Goal: Check status

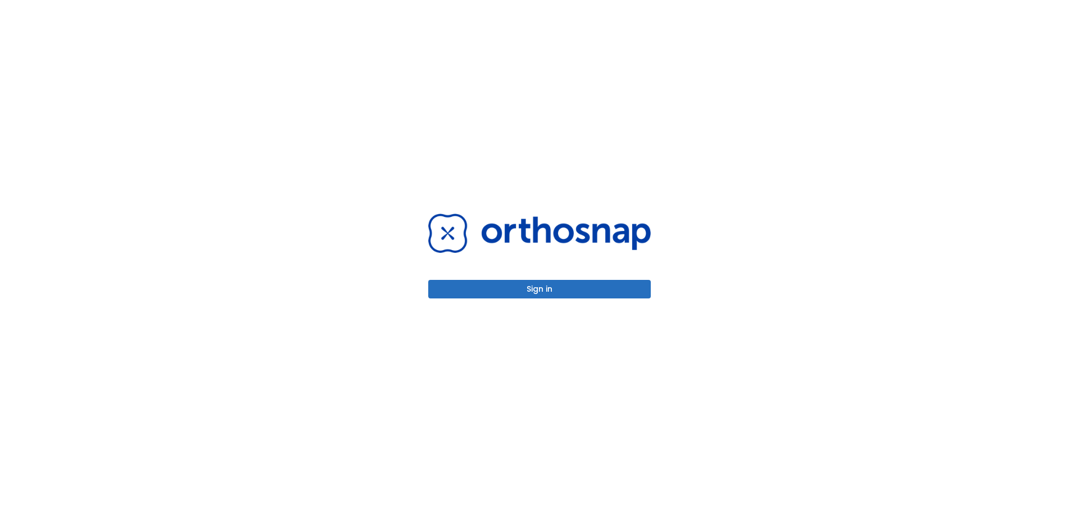
click at [516, 290] on button "Sign in" at bounding box center [539, 289] width 222 height 19
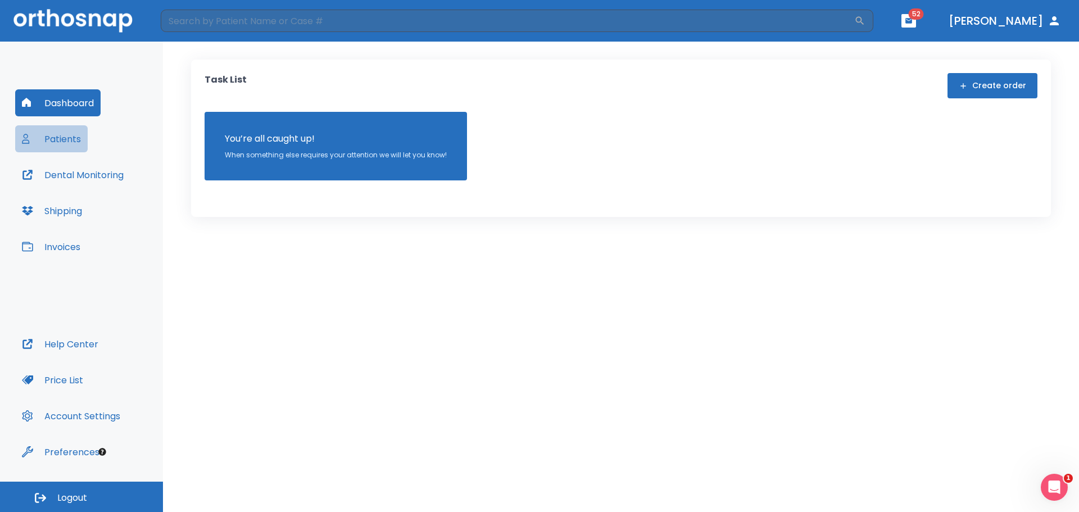
click at [80, 141] on button "Patients" at bounding box center [51, 138] width 72 height 27
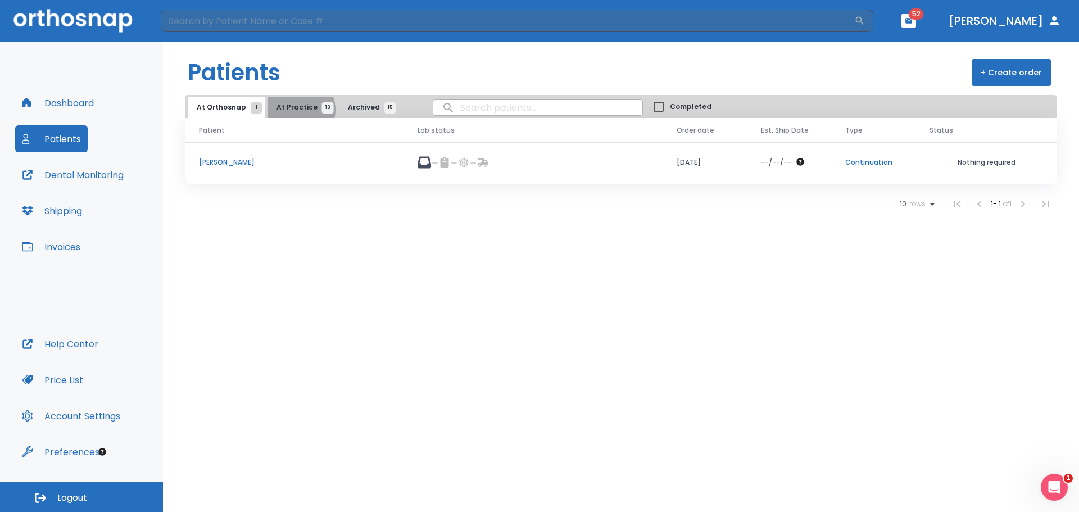
click at [294, 110] on span "At Practice 13" at bounding box center [301, 107] width 51 height 10
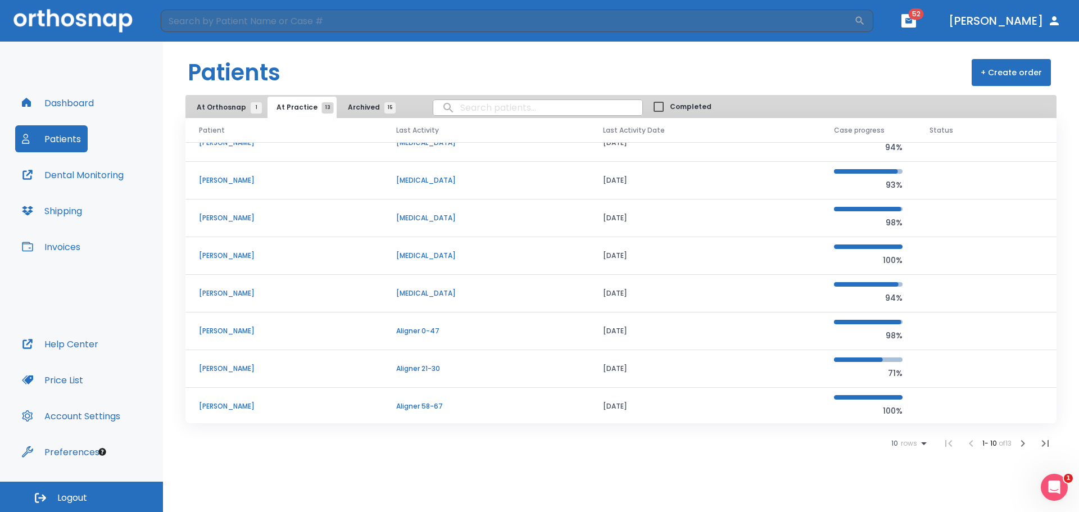
scroll to position [96, 0]
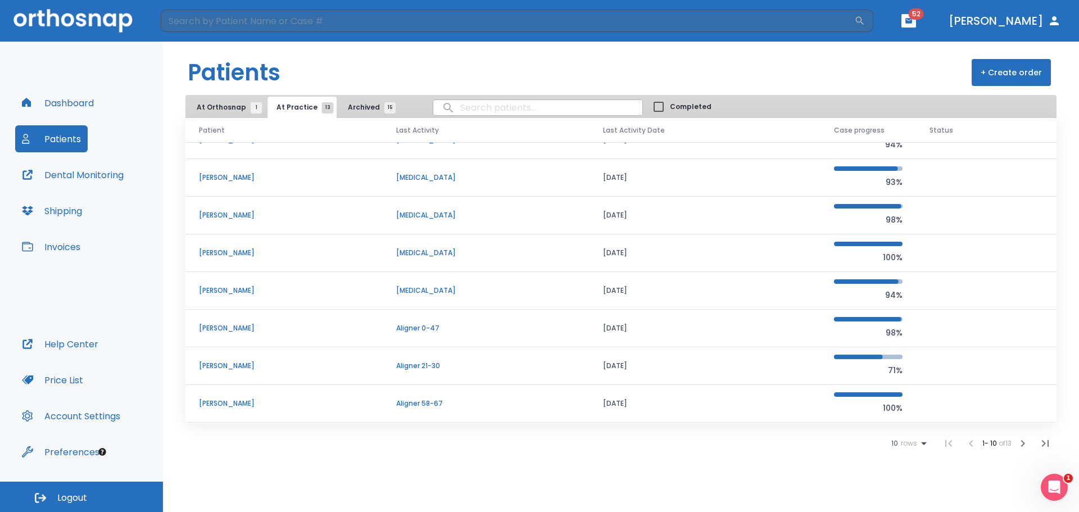
click at [1019, 447] on icon "button" at bounding box center [1022, 442] width 13 height 13
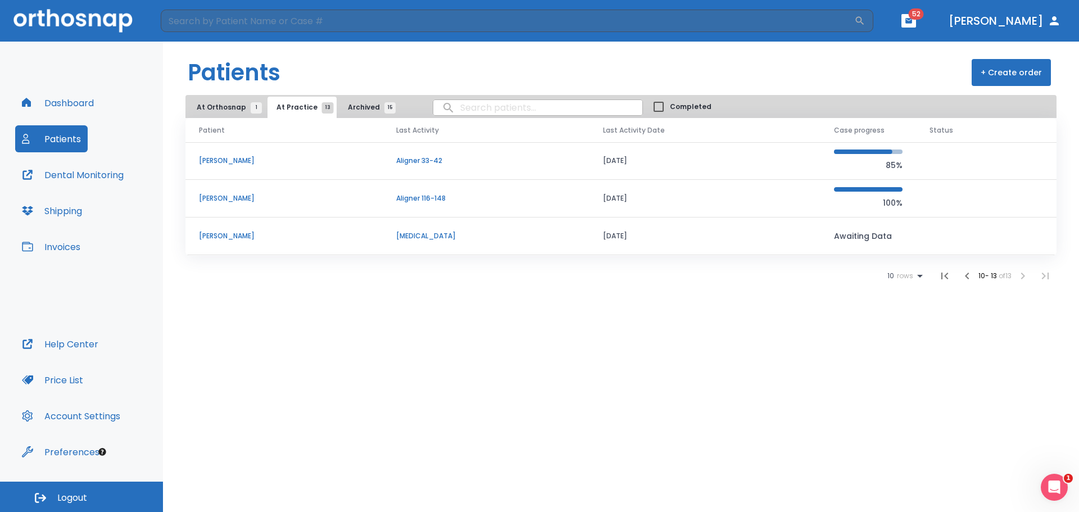
click at [233, 198] on p "Dawn Powers" at bounding box center [284, 198] width 170 height 10
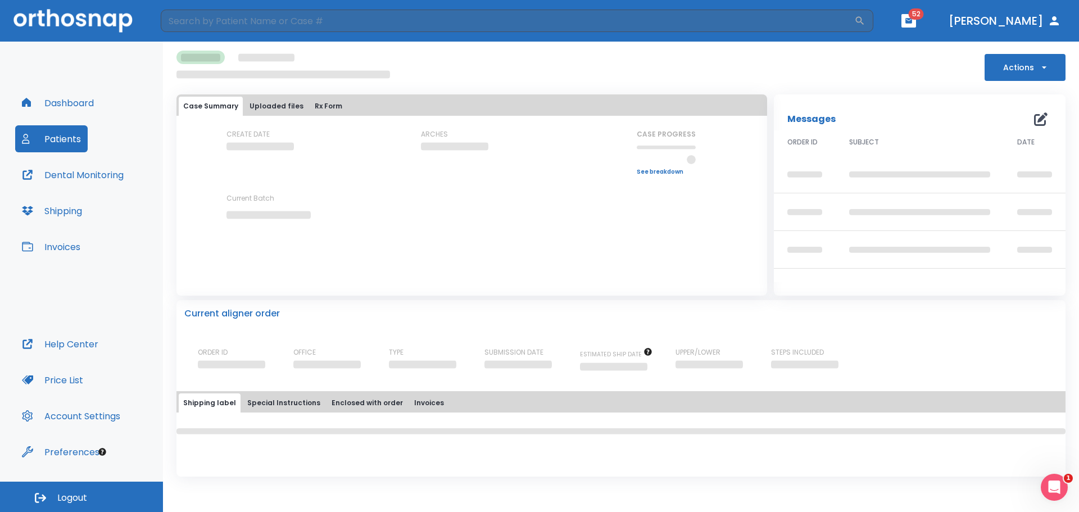
click at [73, 142] on button "Patients" at bounding box center [51, 138] width 72 height 27
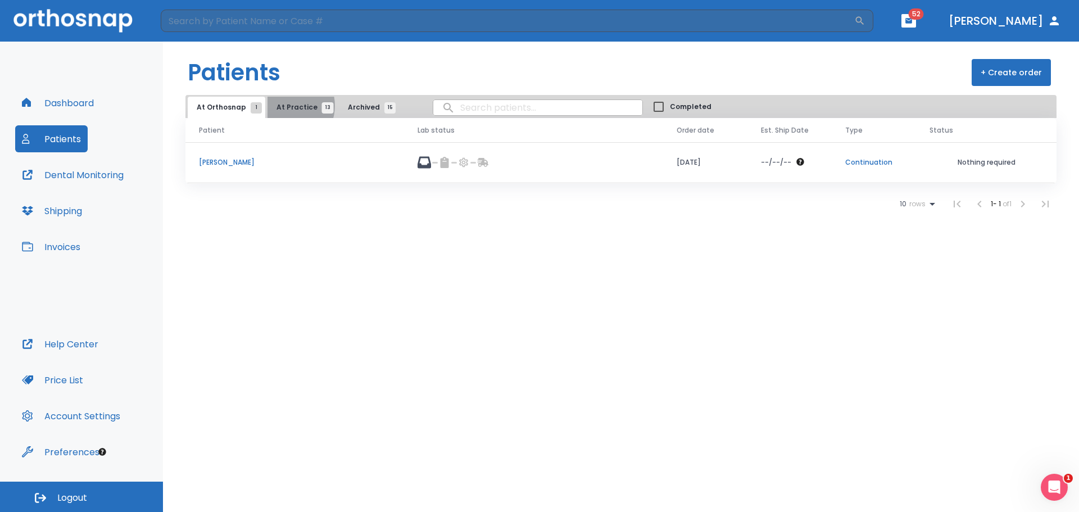
click at [284, 106] on span "At Practice 13" at bounding box center [301, 107] width 51 height 10
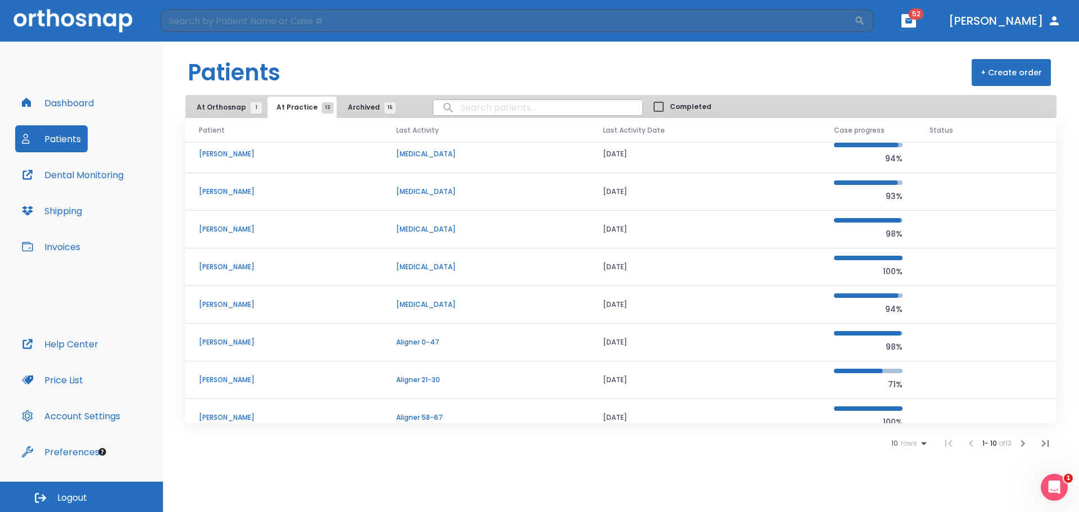
scroll to position [96, 0]
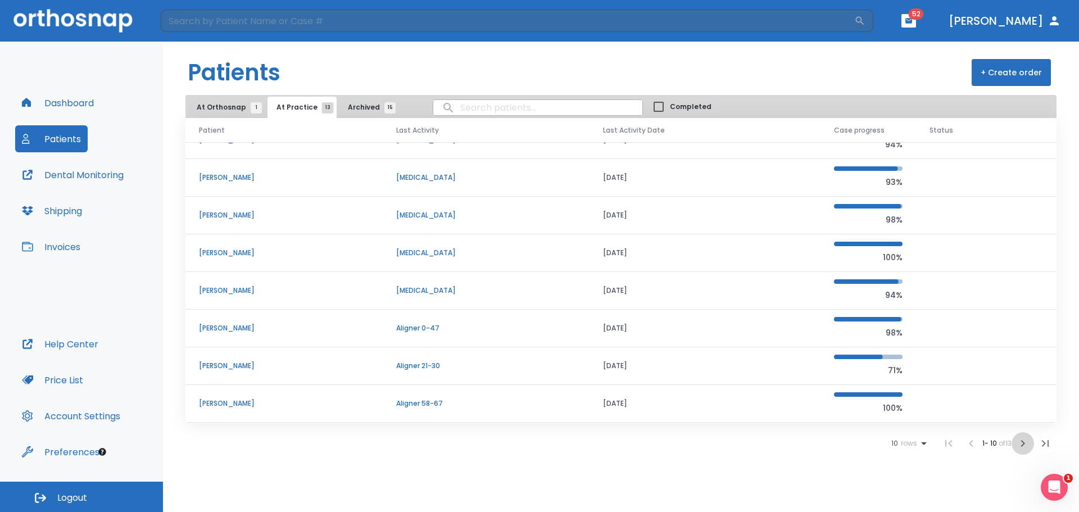
click at [1020, 442] on icon "button" at bounding box center [1022, 442] width 13 height 13
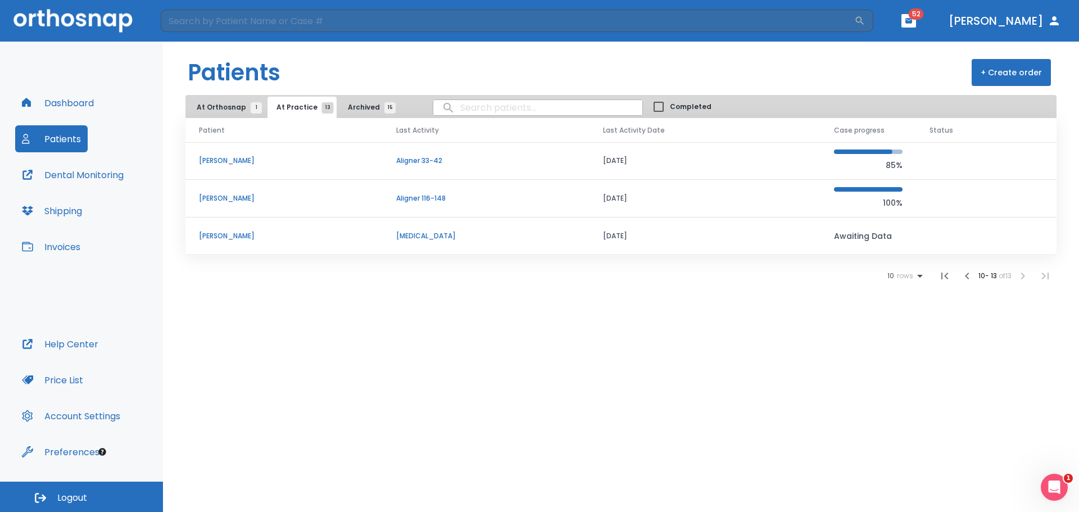
click at [229, 197] on p "Dawn Powers" at bounding box center [284, 198] width 170 height 10
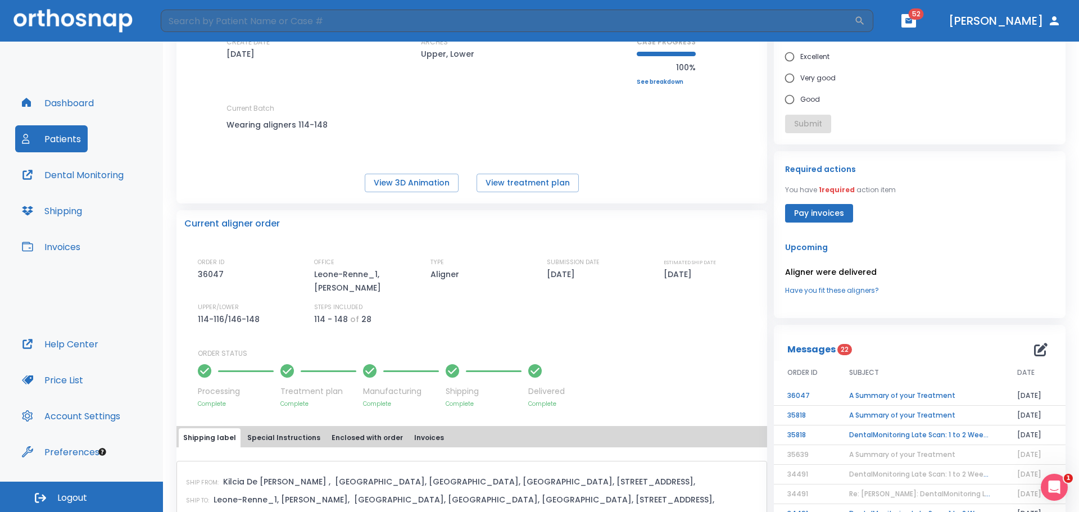
scroll to position [119, 0]
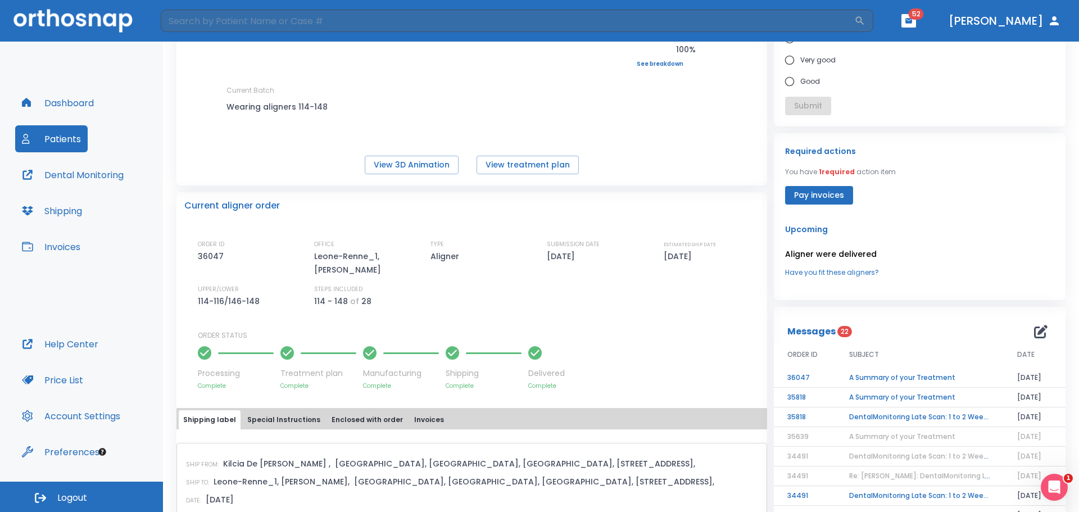
click at [1068, 107] on div "Case: 8128 Dental monitoring ID: 4952-3C6B-Z Dawn Powers Actions Case Summary U…" at bounding box center [621, 277] width 916 height 470
click at [853, 381] on td "A Summary of your Treatment" at bounding box center [919, 378] width 168 height 20
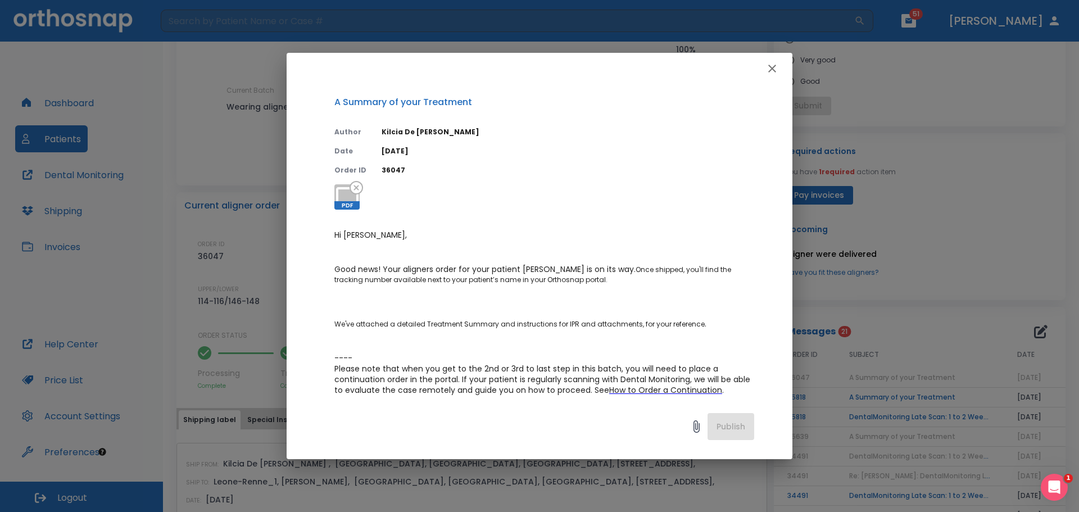
click at [765, 71] on button "button" at bounding box center [772, 68] width 22 height 22
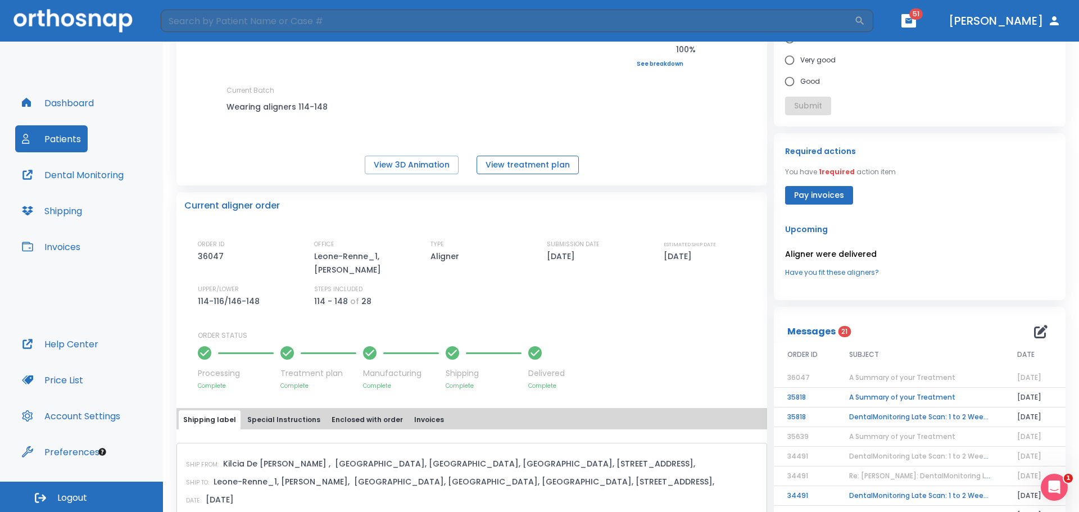
click at [546, 168] on button "View treatment plan" at bounding box center [527, 165] width 102 height 19
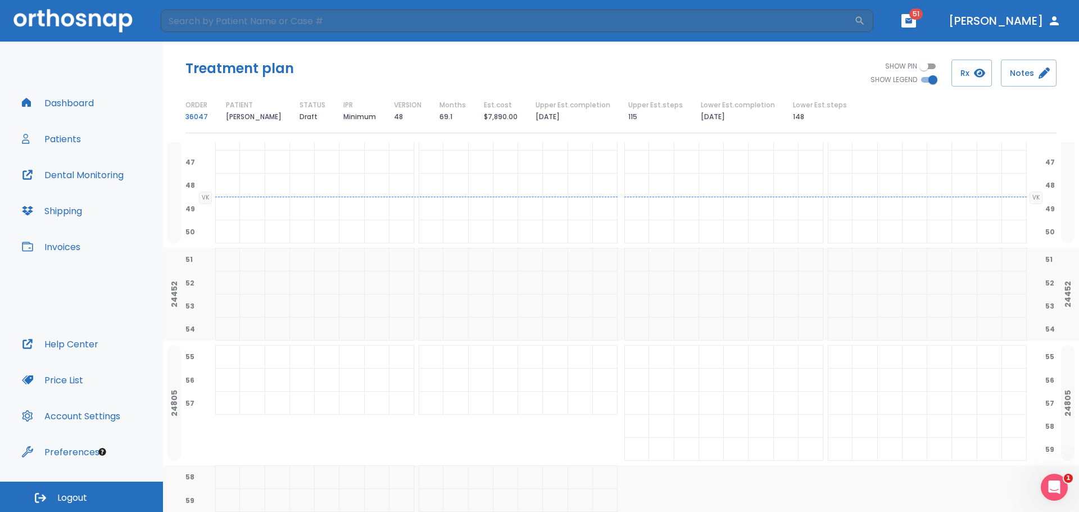
scroll to position [59, 0]
